Goal: Transaction & Acquisition: Purchase product/service

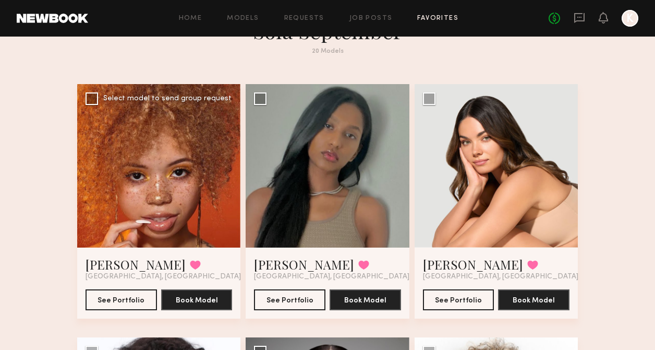
scroll to position [47, 0]
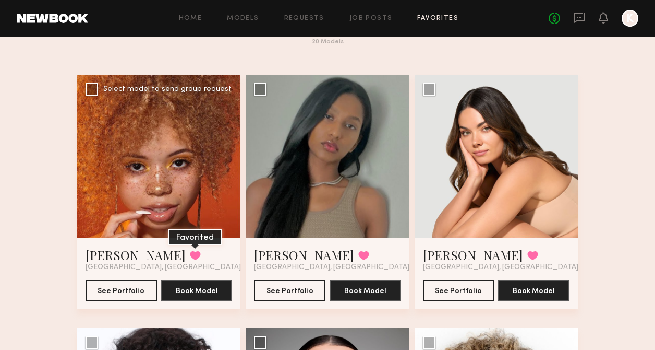
click at [190, 253] on button at bounding box center [195, 255] width 11 height 9
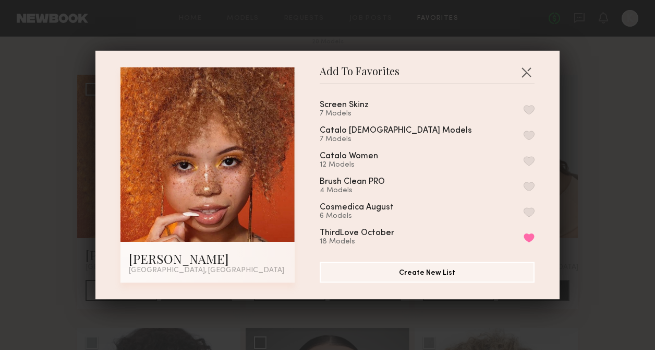
click at [531, 110] on button "button" at bounding box center [529, 109] width 11 height 9
click at [523, 71] on button "button" at bounding box center [526, 72] width 17 height 17
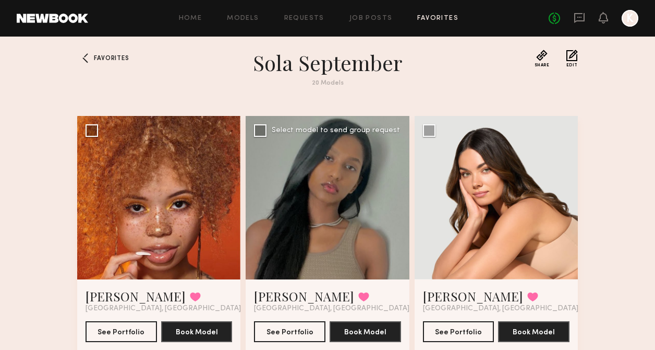
scroll to position [0, 0]
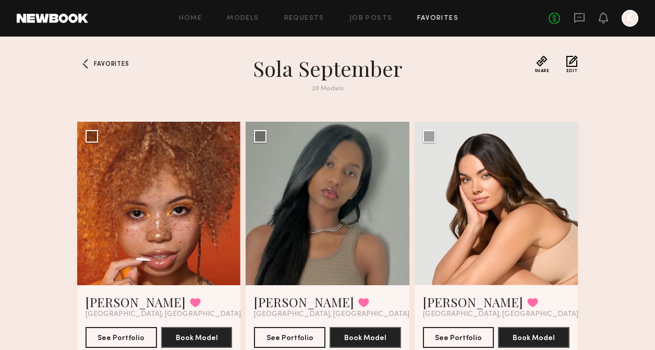
click at [430, 17] on link "Favorites" at bounding box center [438, 18] width 41 height 7
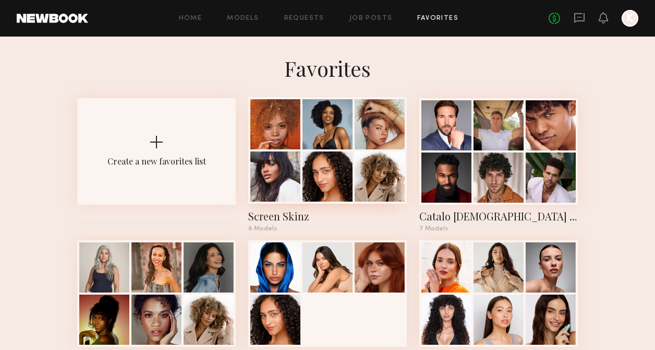
click at [373, 152] on div at bounding box center [380, 176] width 50 height 50
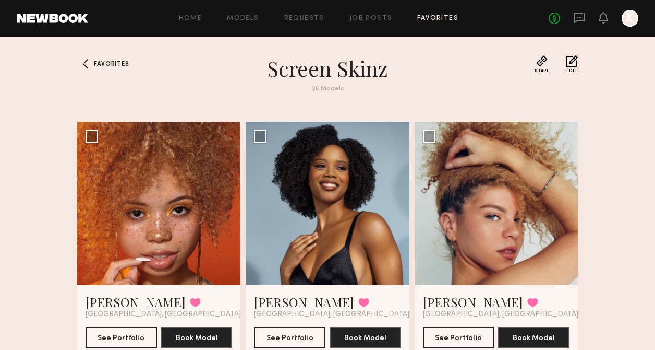
scroll to position [357, 0]
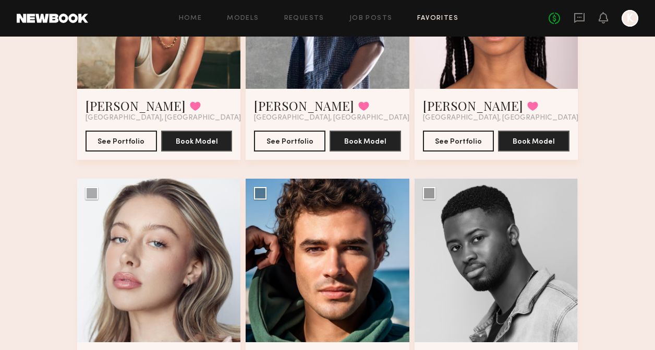
scroll to position [727, 0]
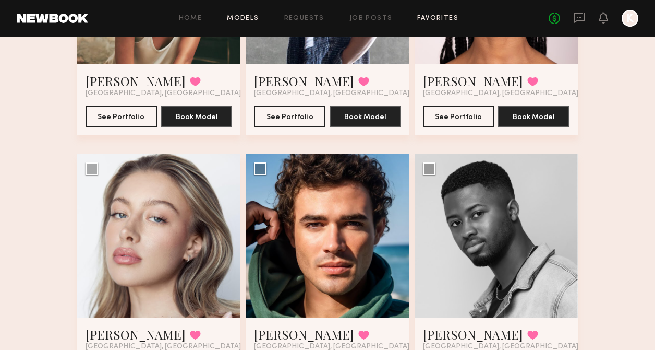
click at [243, 16] on link "Models" at bounding box center [243, 18] width 32 height 7
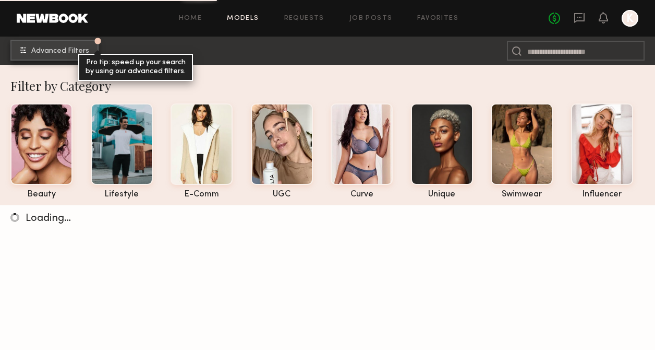
click at [58, 52] on span "Advanced Filters" at bounding box center [60, 50] width 58 height 7
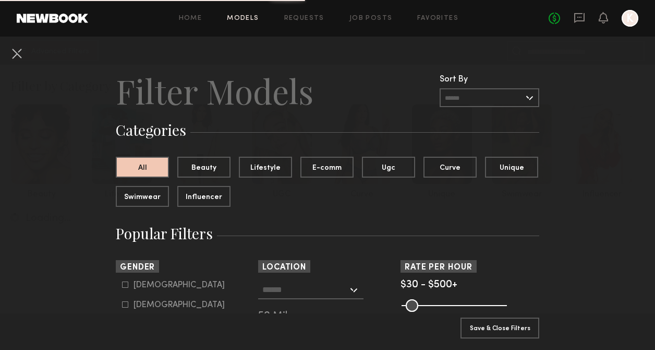
click at [125, 307] on icon at bounding box center [125, 304] width 6 height 6
type input "**"
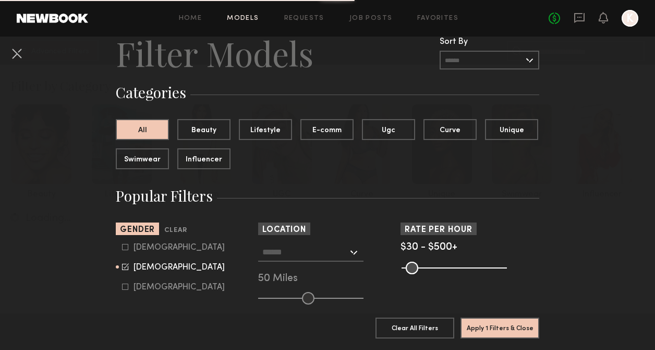
scroll to position [63, 0]
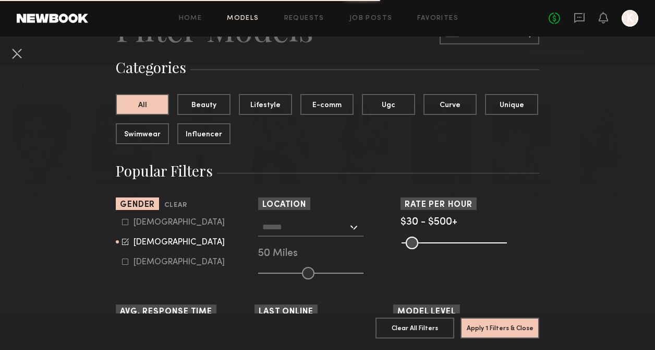
click at [301, 229] on input "text" at bounding box center [306, 227] width 86 height 18
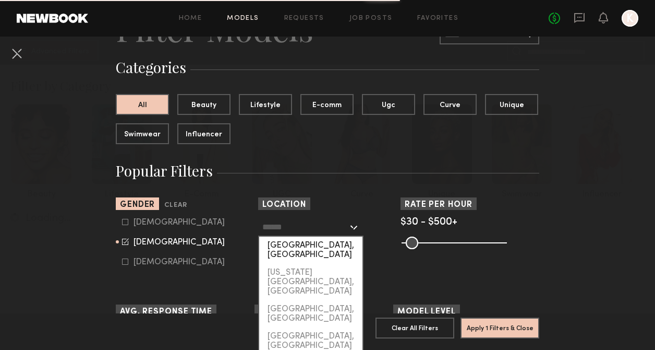
click at [302, 244] on div "[GEOGRAPHIC_DATA], [GEOGRAPHIC_DATA]" at bounding box center [310, 249] width 103 height 27
type input "**********"
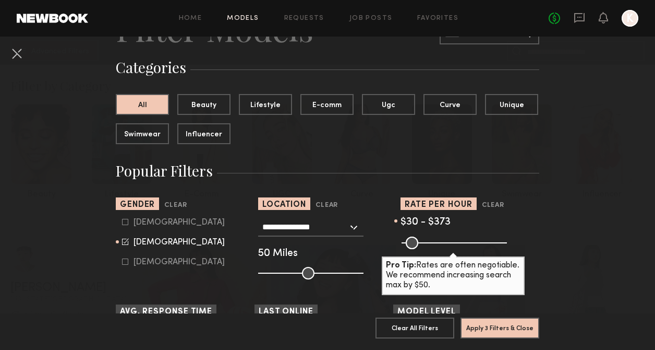
drag, startPoint x: 500, startPoint y: 244, endPoint x: 473, endPoint y: 244, distance: 27.1
type input "***"
click at [473, 244] on input "range" at bounding box center [454, 242] width 105 height 13
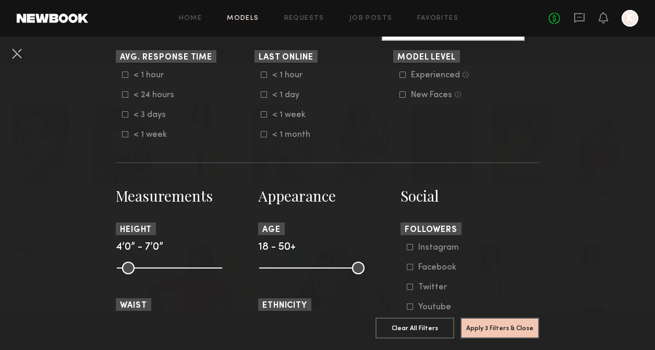
scroll to position [347, 0]
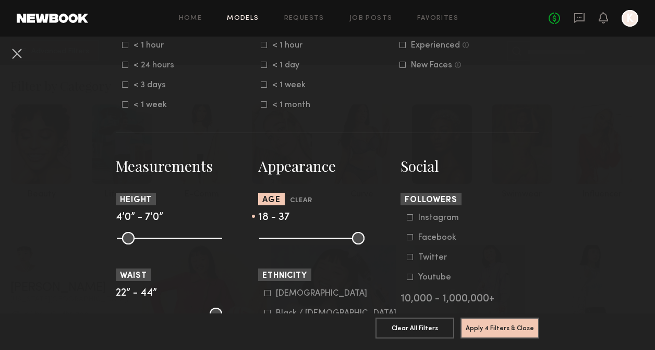
type input "**"
drag, startPoint x: 360, startPoint y: 241, endPoint x: 318, endPoint y: 237, distance: 42.0
click at [318, 237] on input "range" at bounding box center [311, 238] width 105 height 13
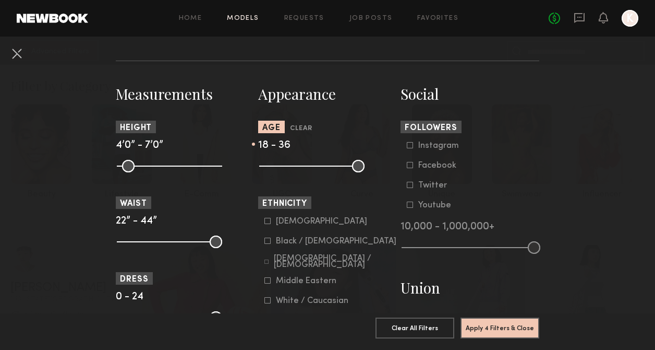
scroll to position [426, 0]
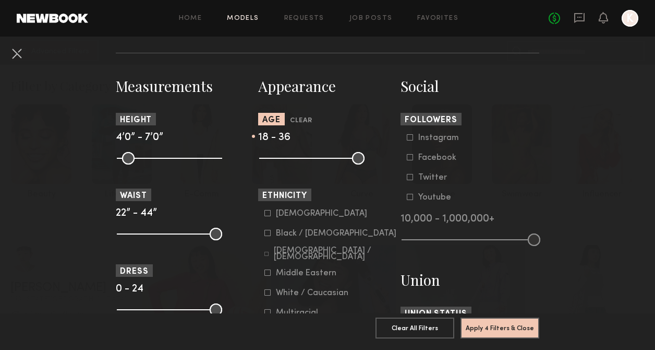
click at [270, 233] on icon at bounding box center [268, 233] width 6 height 6
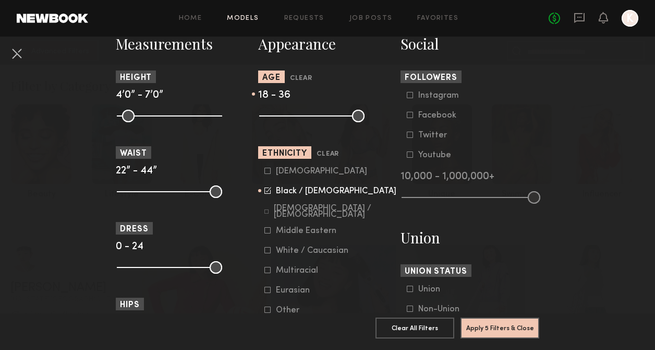
scroll to position [484, 0]
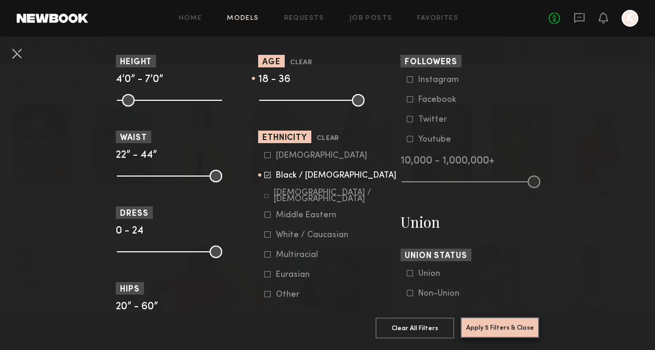
click at [519, 327] on button "Apply 5 Filters & Close" at bounding box center [500, 327] width 79 height 21
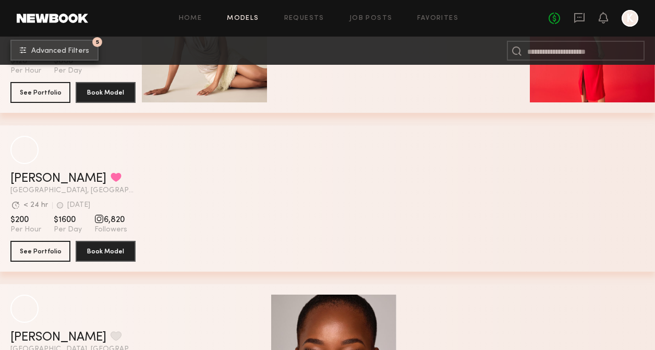
scroll to position [4391, 0]
